Goal: Entertainment & Leisure: Browse casually

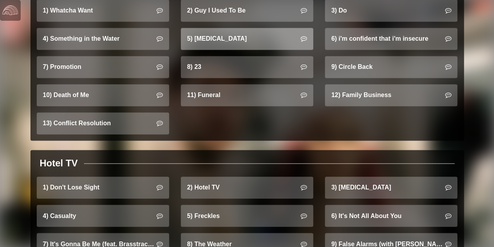
scroll to position [550, 0]
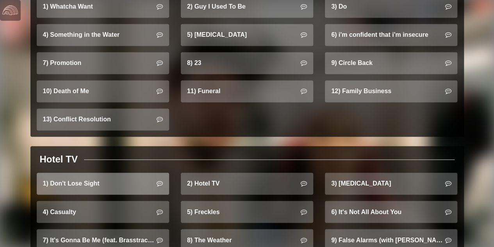
click at [74, 174] on link "1) Don't Lose Sight" at bounding box center [103, 183] width 133 height 22
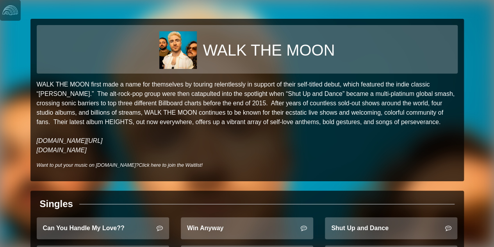
scroll to position [46, 0]
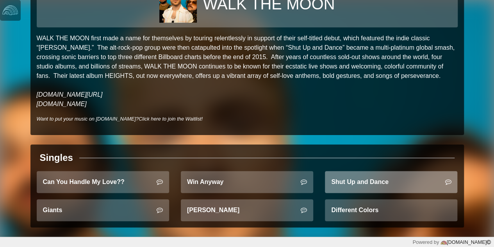
click at [382, 180] on link "Shut Up and Dance" at bounding box center [391, 182] width 133 height 22
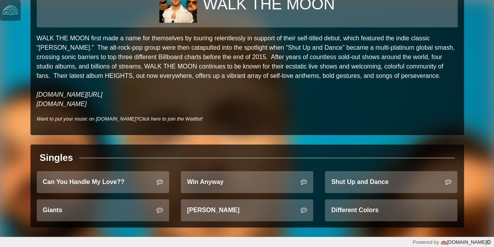
scroll to position [0, 0]
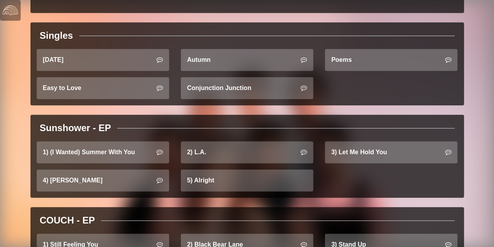
scroll to position [334, 0]
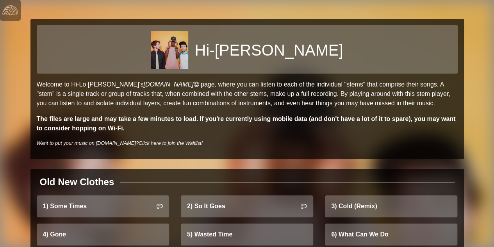
scroll to position [24, 0]
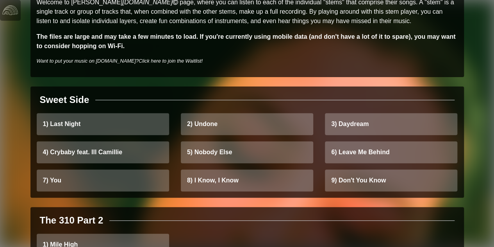
scroll to position [116, 0]
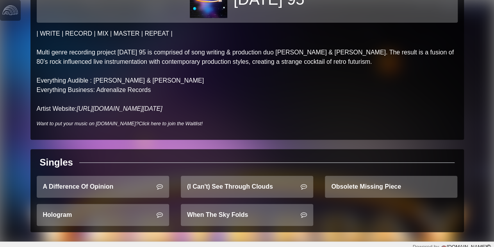
scroll to position [56, 0]
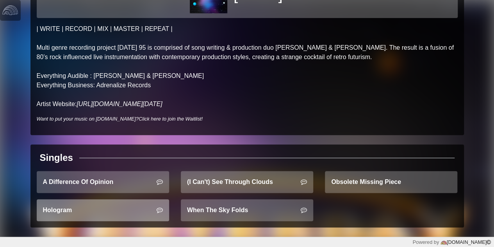
click at [105, 208] on link "Hologram" at bounding box center [103, 210] width 133 height 22
